Goal: Find specific page/section: Locate a particular part of the current website

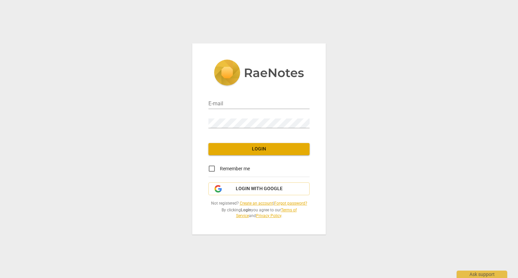
type input "[EMAIL_ADDRESS][DOMAIN_NAME]"
click at [255, 151] on span "Login" at bounding box center [259, 149] width 90 height 7
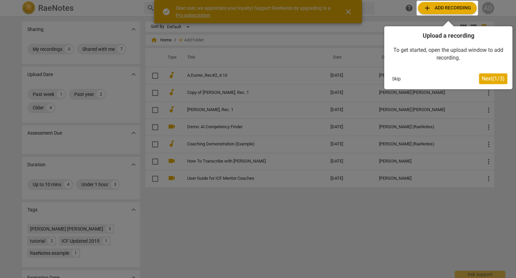
click at [397, 80] on button "Skip" at bounding box center [396, 79] width 14 height 10
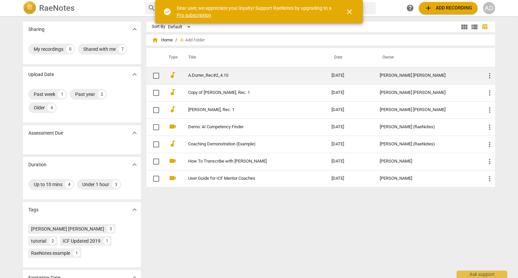
click at [205, 77] on link "A.Durrer_Rec#2_4.10" at bounding box center [247, 75] width 119 height 5
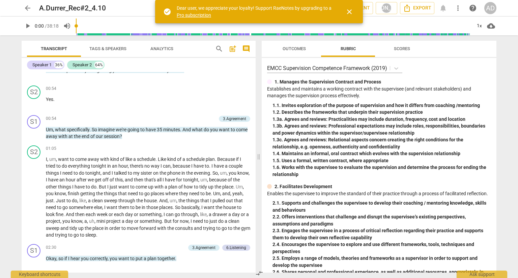
scroll to position [289, 0]
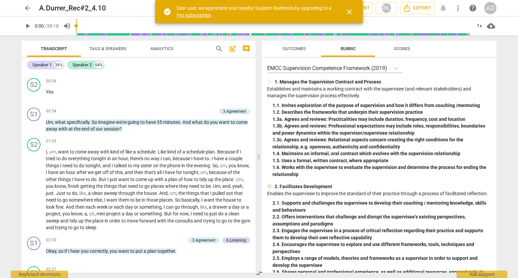
drag, startPoint x: 256, startPoint y: 86, endPoint x: 256, endPoint y: 92, distance: 6.1
click at [256, 92] on div "Transcript Tags & Speakers Analytics search post_add comment Speaker 1 36% Spea…" at bounding box center [137, 156] width 242 height 243
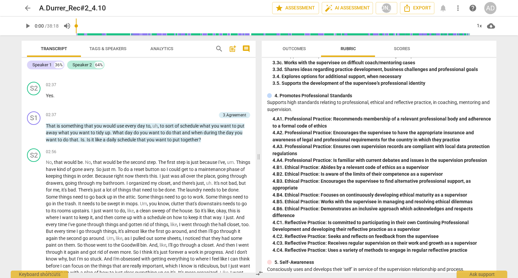
scroll to position [295, 0]
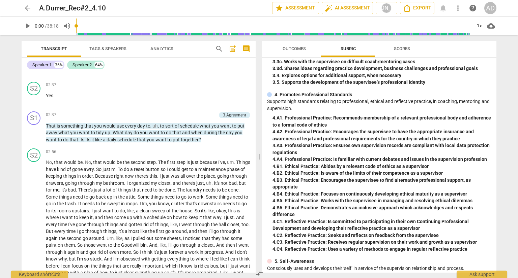
click at [405, 47] on span "Scores" at bounding box center [402, 48] width 16 height 5
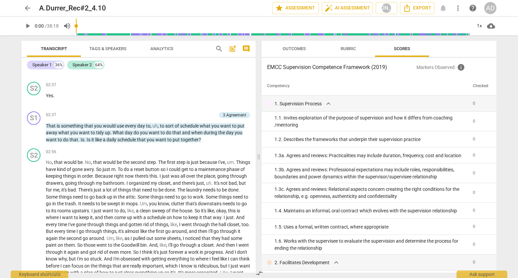
click at [298, 48] on span "Outcomes" at bounding box center [293, 48] width 23 height 5
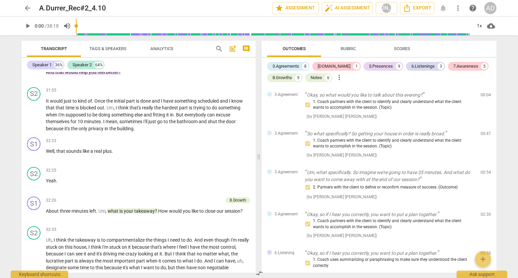
scroll to position [4312, 0]
